Goal: Transaction & Acquisition: Book appointment/travel/reservation

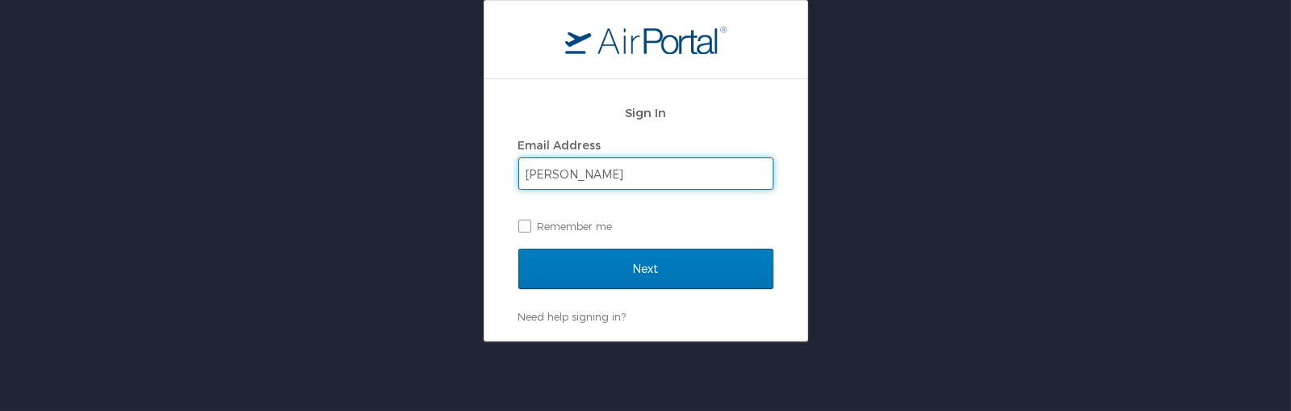
type input "perkinss@gram.edu"
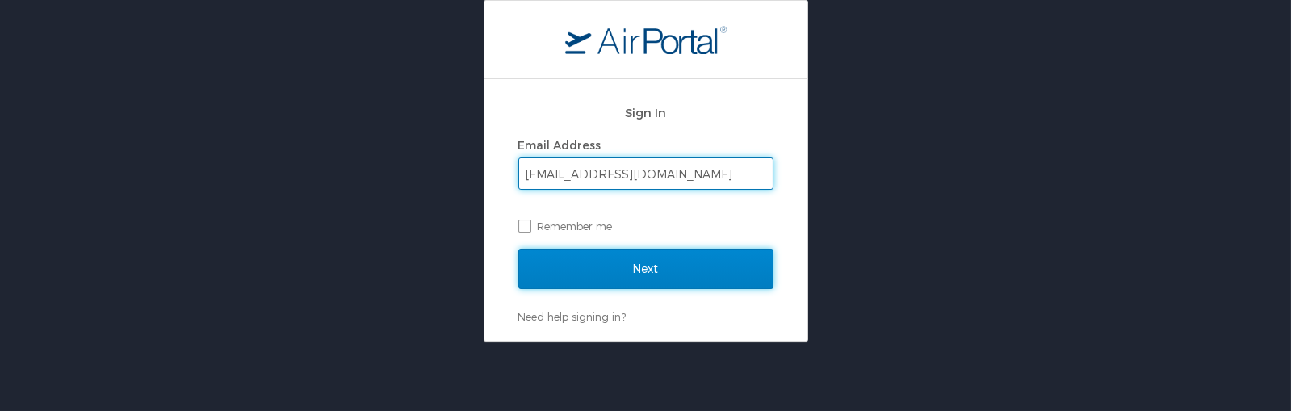
click at [592, 258] on input "Next" at bounding box center [645, 269] width 255 height 40
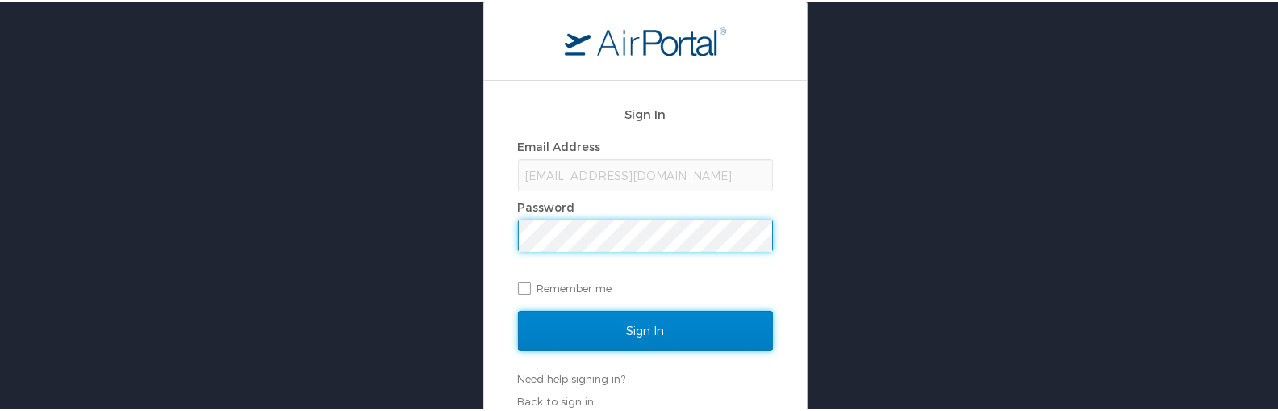
click at [631, 328] on input "Sign In" at bounding box center [645, 329] width 255 height 40
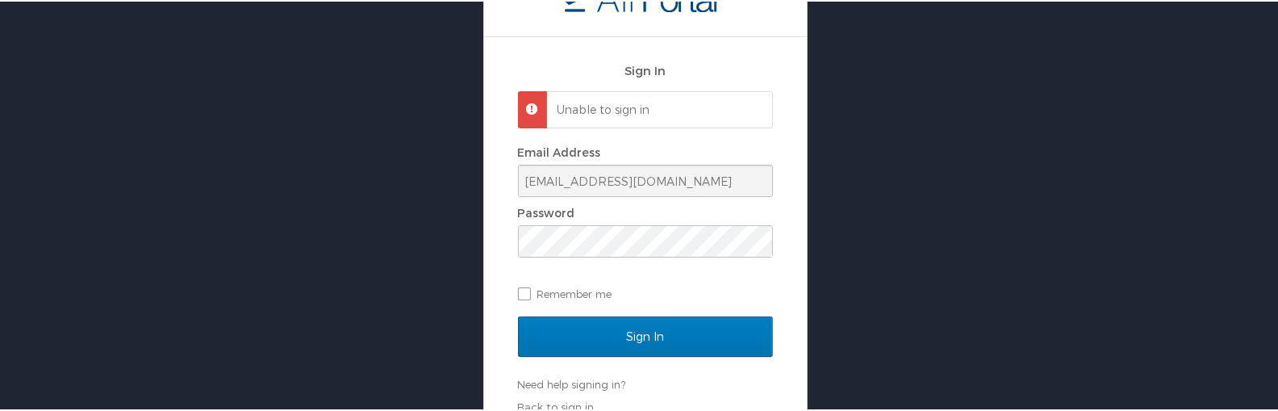
scroll to position [61, 0]
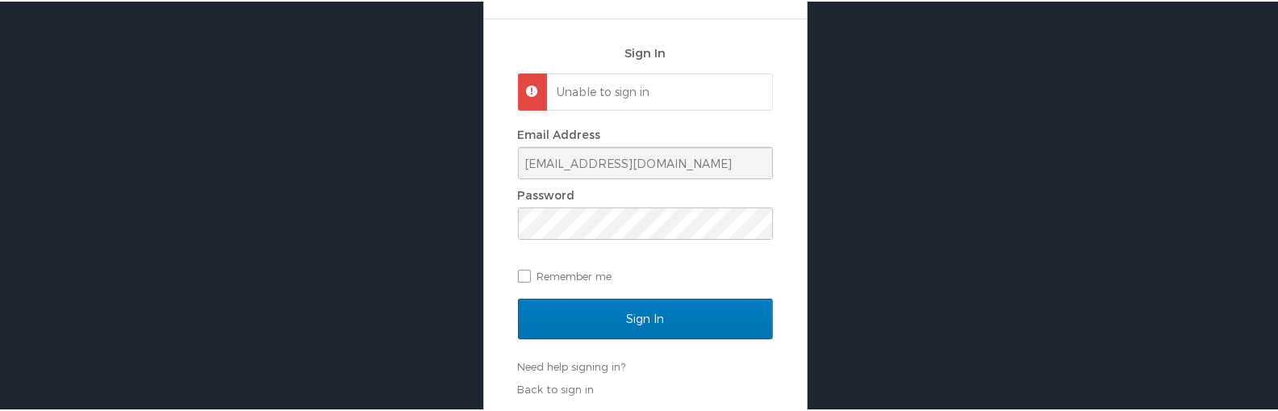
click at [615, 93] on p "Unable to sign in" at bounding box center [658, 90] width 200 height 16
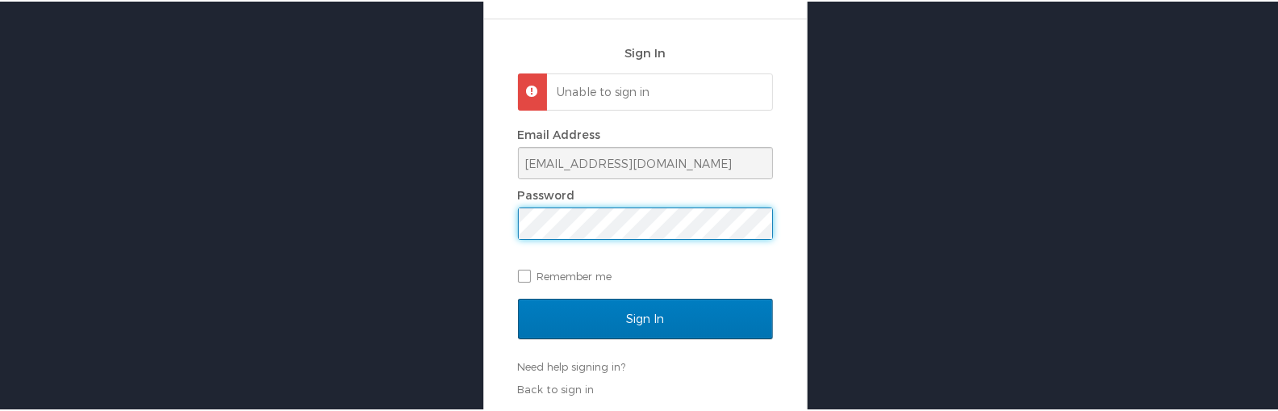
click at [473, 215] on div "Sign In Unable to sign in Email Address perkinss@gram.edu Password Remember me …" at bounding box center [645, 175] width 1291 height 473
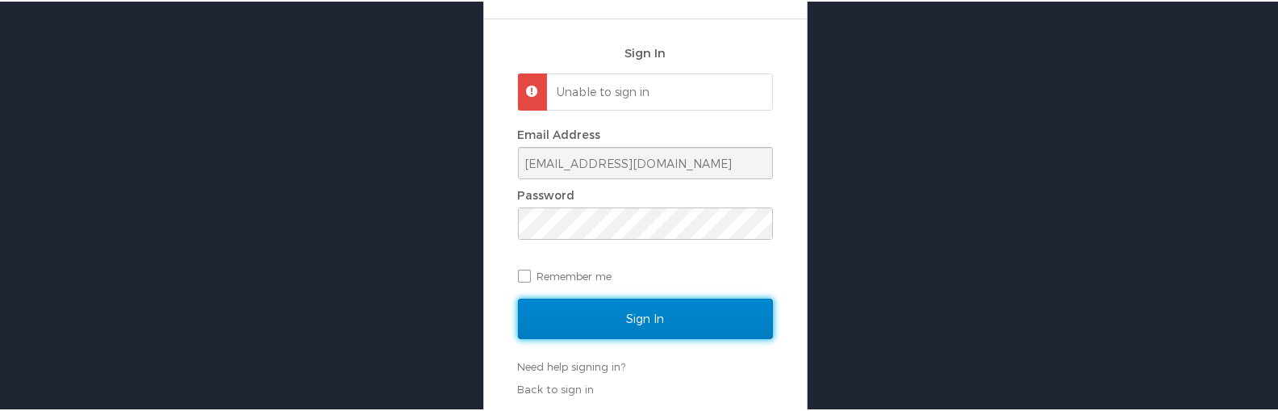
click at [673, 325] on input "Sign In" at bounding box center [645, 317] width 255 height 40
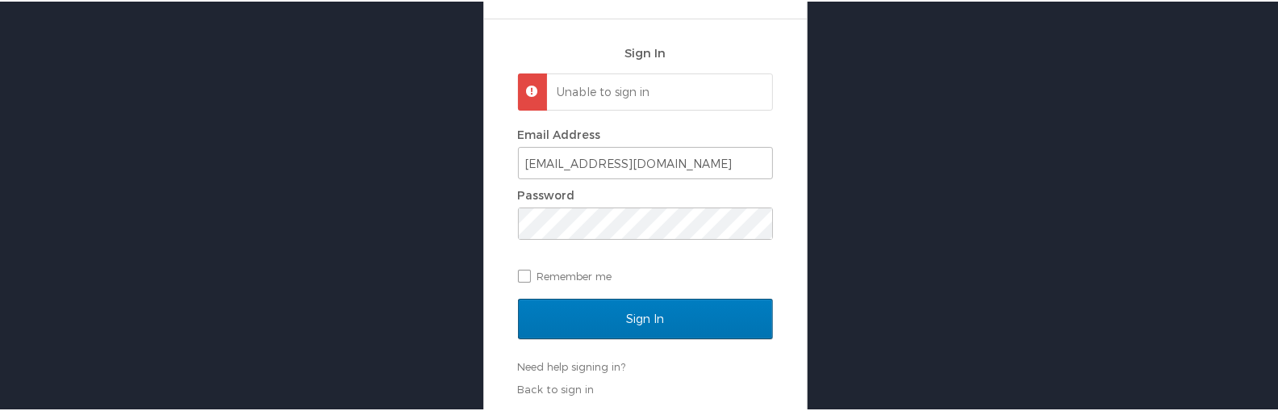
click at [559, 395] on div "Sign In Unable to sign in Email Address perkinss@gram.edu Password Remember me …" at bounding box center [645, 214] width 323 height 393
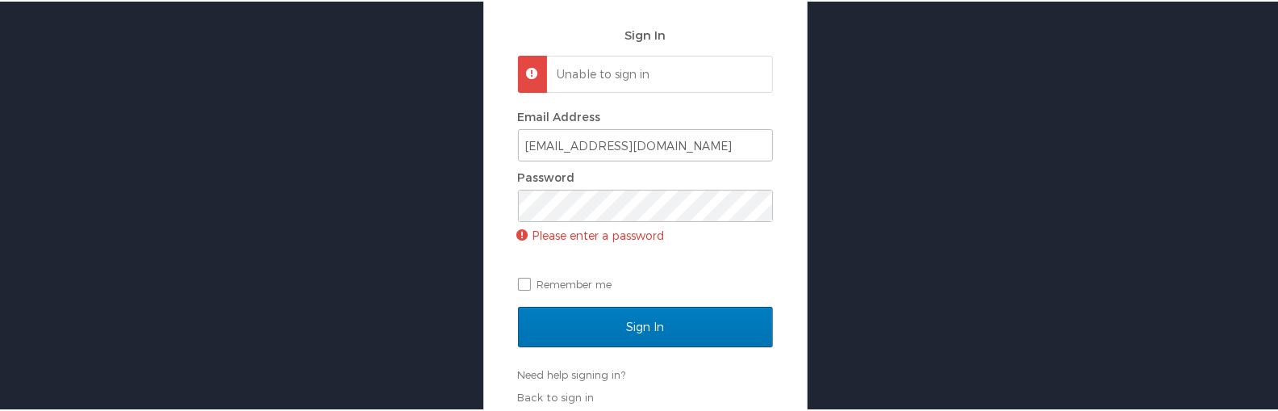
scroll to position [87, 0]
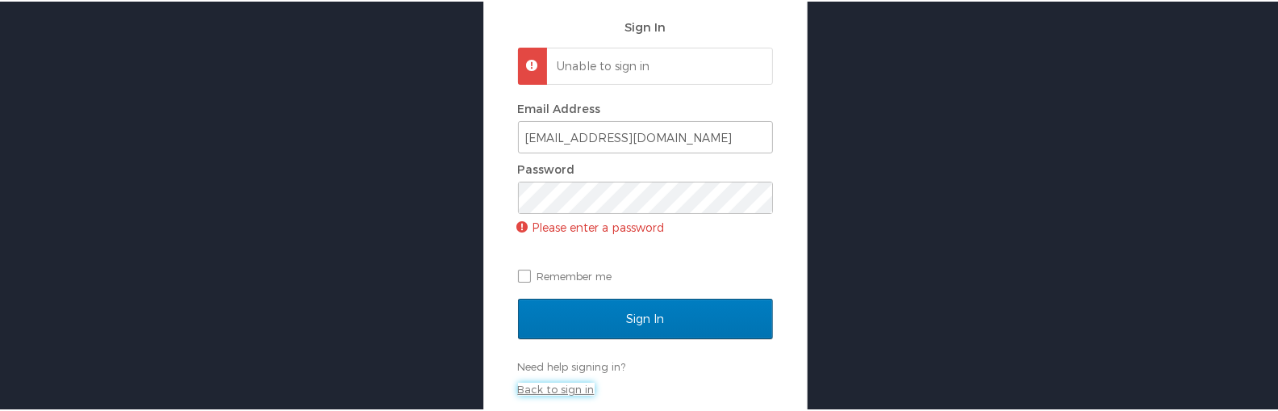
click at [546, 384] on link "Back to sign in" at bounding box center [556, 387] width 77 height 13
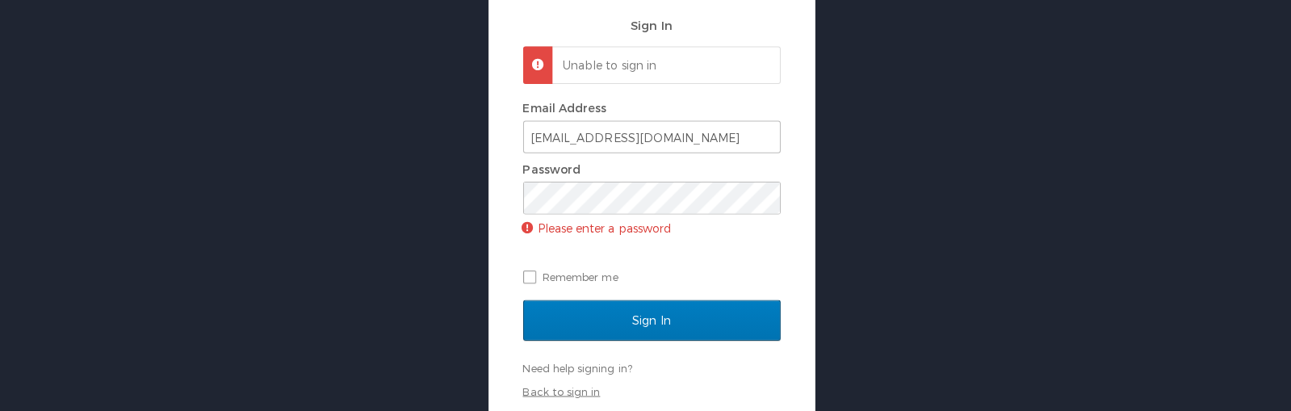
scroll to position [0, 0]
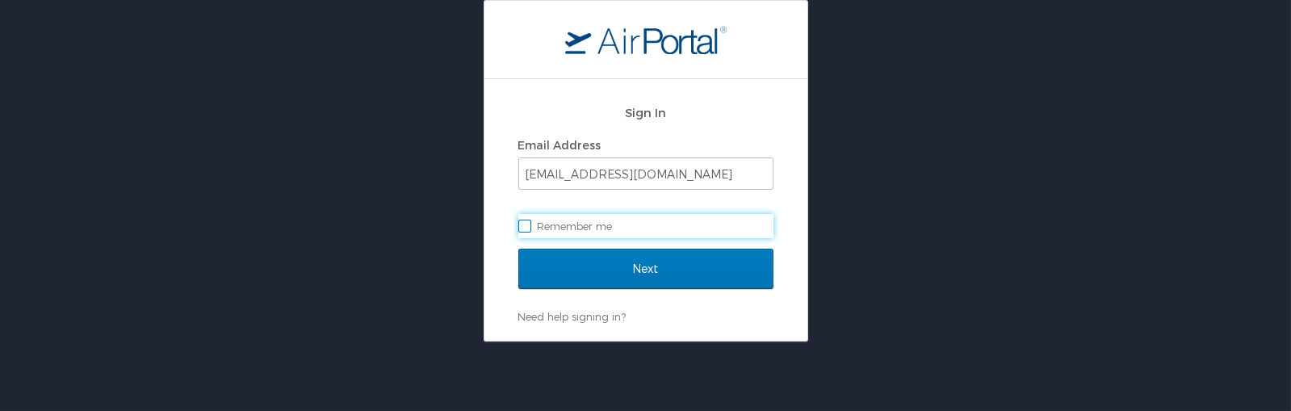
click at [590, 309] on div "Need help signing in? Forgot password? Help" at bounding box center [645, 316] width 255 height 15
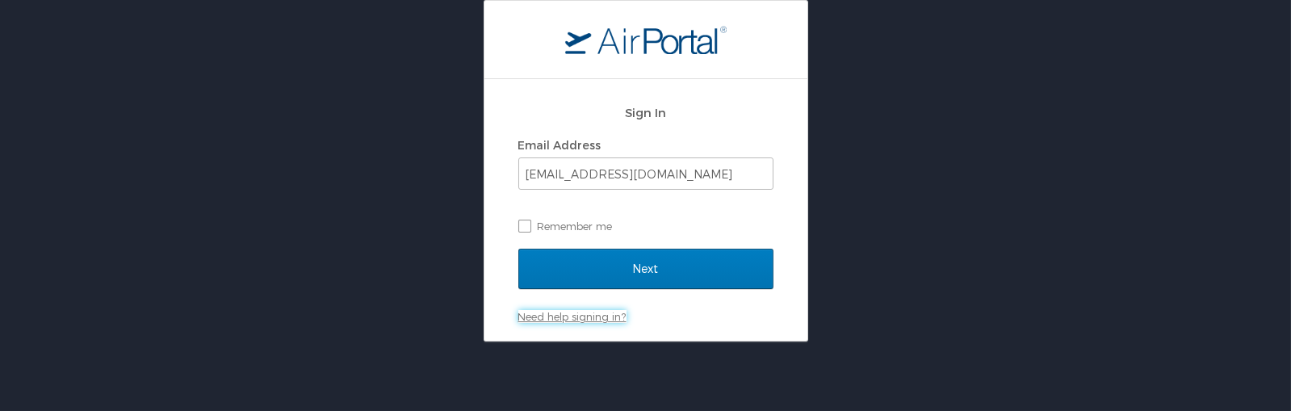
click at [589, 315] on link "Need help signing in?" at bounding box center [572, 316] width 108 height 13
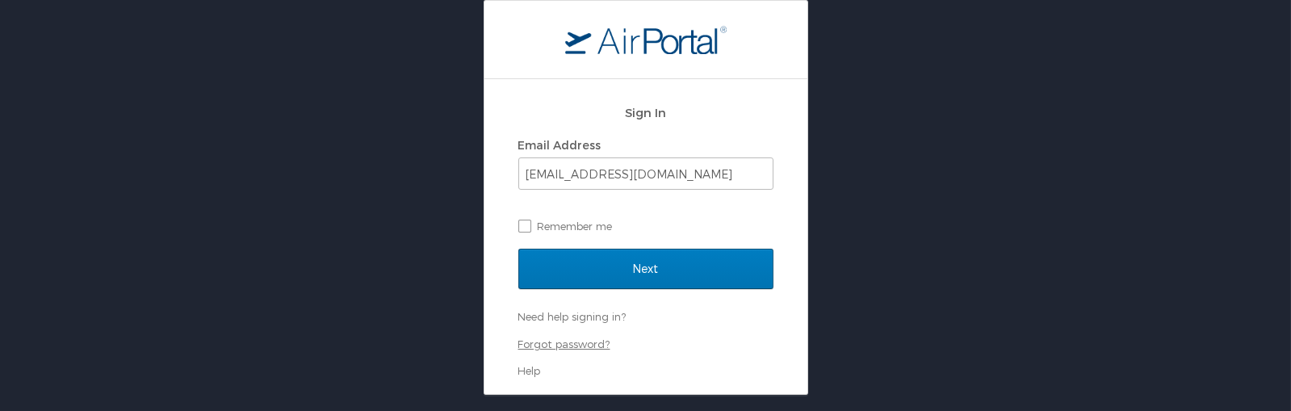
click at [577, 346] on link "Forgot password?" at bounding box center [564, 343] width 92 height 13
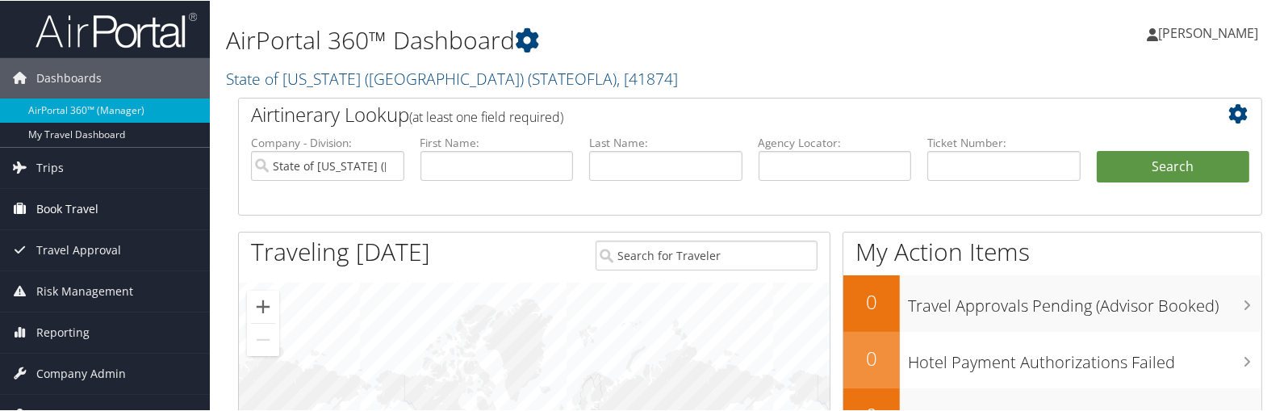
click at [66, 209] on span "Book Travel" at bounding box center [67, 208] width 62 height 40
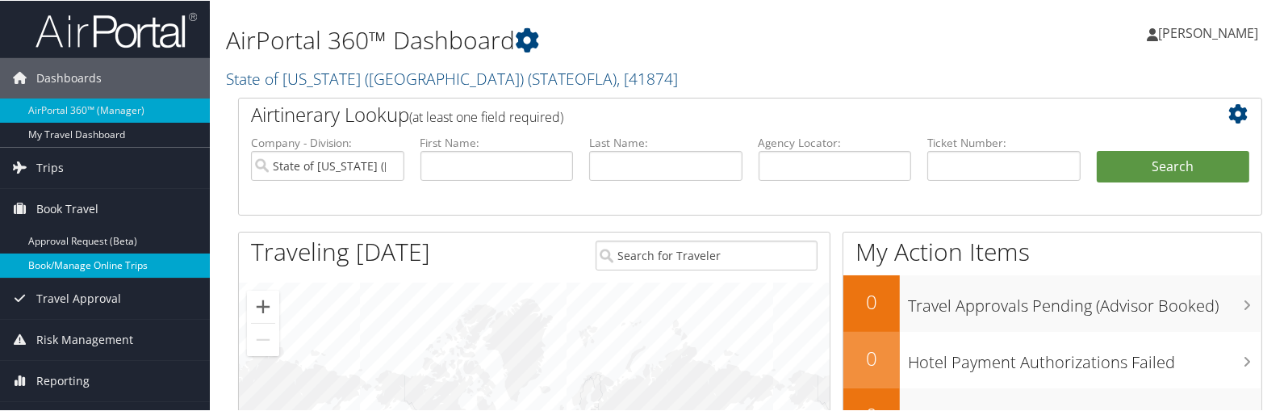
click at [83, 262] on link "Book/Manage Online Trips" at bounding box center [105, 265] width 210 height 24
click at [55, 267] on link "Book/Manage Online Trips" at bounding box center [105, 265] width 210 height 24
